Goal: Check status: Check status

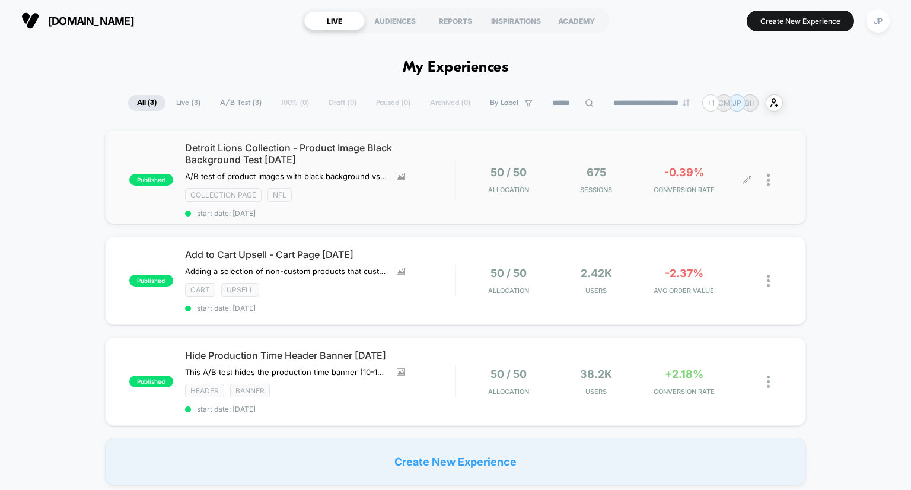
click at [458, 166] on div "50 / 50 Allocation 675 Sessions -0.39% CONVERSION RATE" at bounding box center [619, 180] width 326 height 28
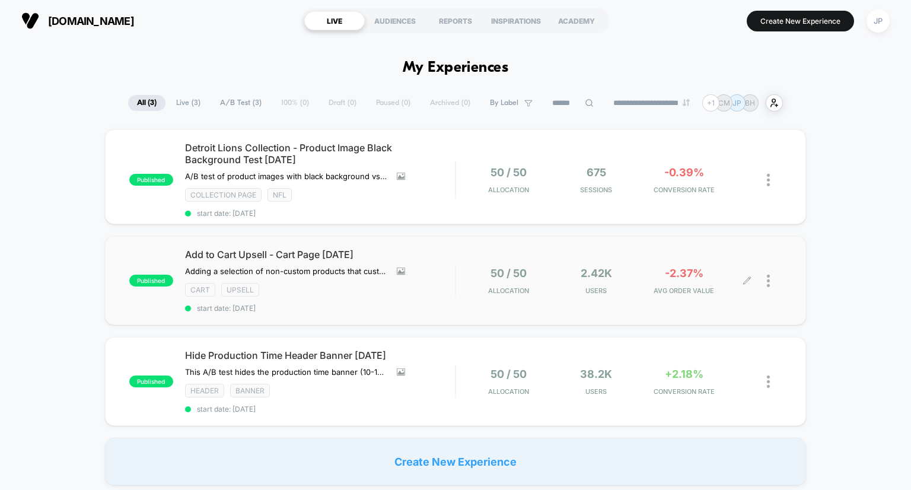
click at [457, 269] on div "50 / 50 Allocation 2.42k Users -2.37% AVG ORDER VALUE" at bounding box center [619, 281] width 326 height 28
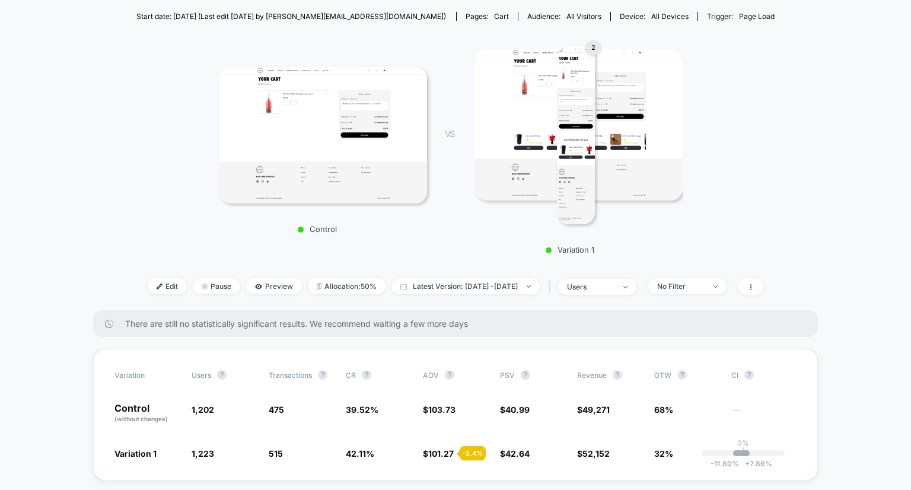
scroll to position [187, 0]
click at [739, 451] on div "-11.80 % + 7.86 %" at bounding box center [741, 453] width 17 height 6
click at [161, 227] on div "Control VS 2 Variation 1" at bounding box center [449, 146] width 639 height 228
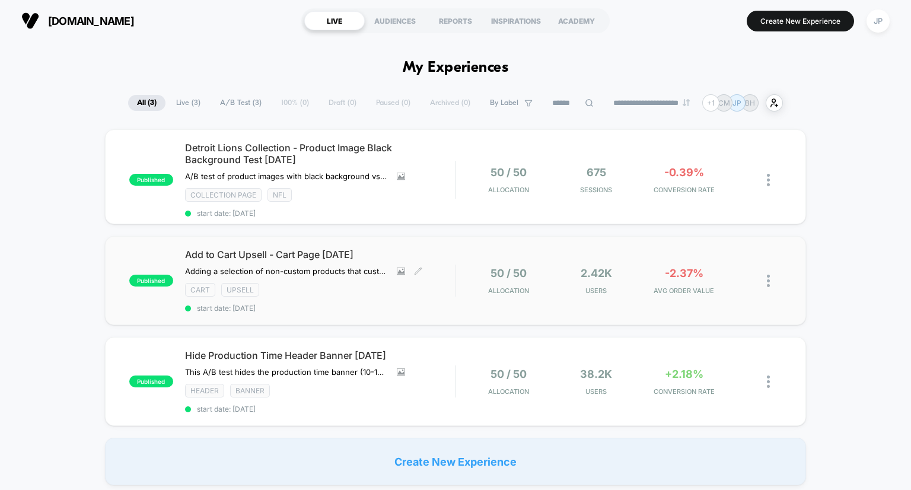
click at [426, 270] on div "published Detroit Lions Collection - Product Image Black Background Test [DATE]…" at bounding box center [455, 307] width 911 height 356
click at [445, 368] on div "Hide Production Time Header Banner [DATE] This A/B test hides the production ti…" at bounding box center [320, 381] width 270 height 64
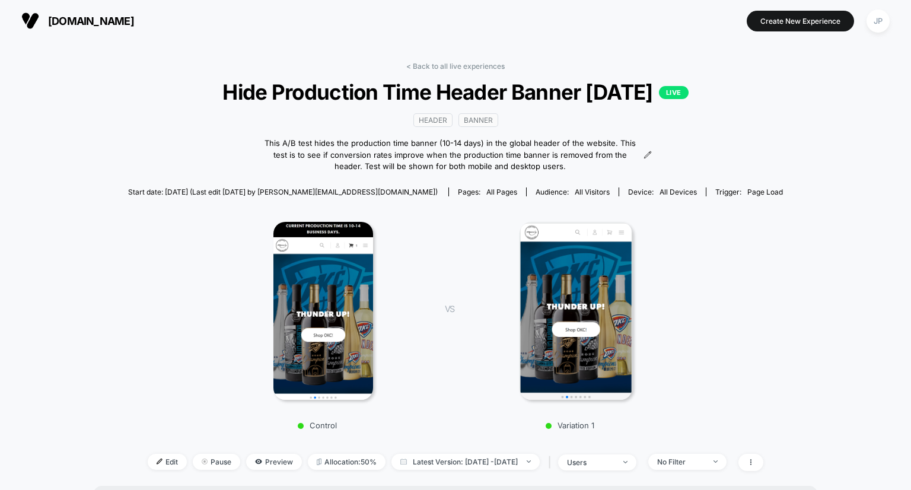
click at [133, 191] on div "Start date: [DATE] (Last edit [DATE] by [PERSON_NAME][EMAIL_ADDRESS][DOMAIN_NAM…" at bounding box center [455, 191] width 655 height 21
